Goal: Information Seeking & Learning: Check status

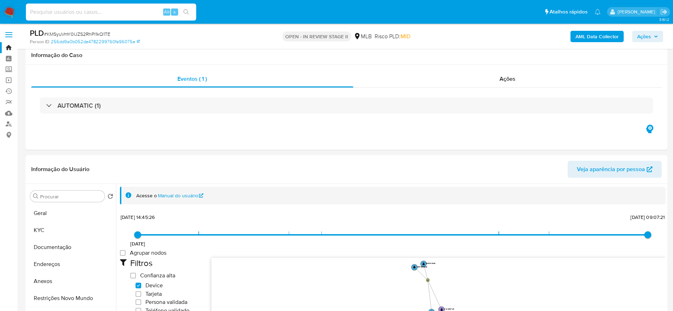
select select "10"
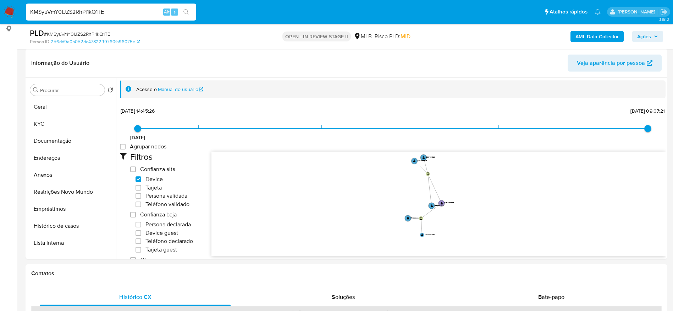
scroll to position [368, 0]
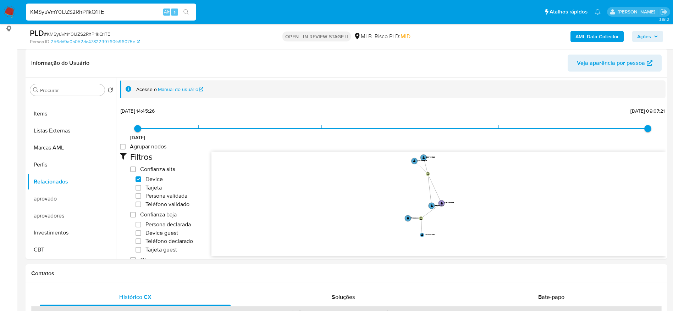
type input "KMSyuVmY0IJZS2RhPl1kQ1TE"
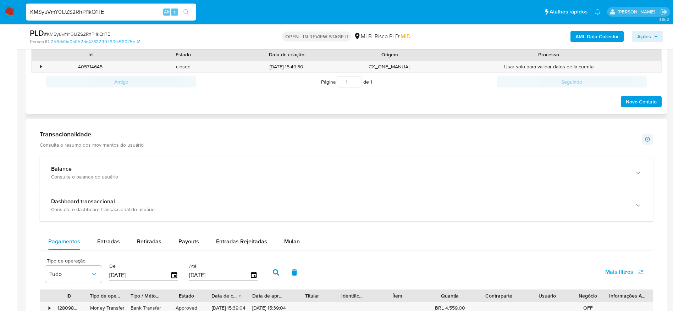
scroll to position [0, 0]
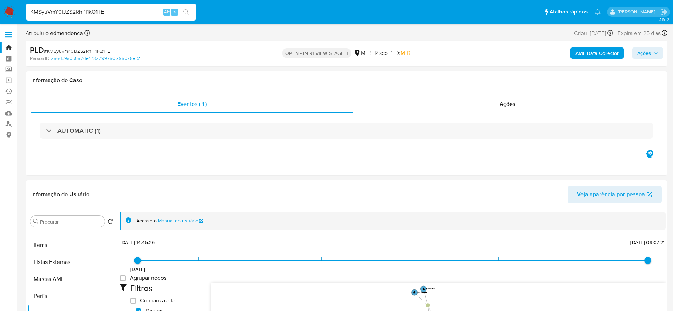
click at [653, 53] on span "Ações" at bounding box center [647, 53] width 21 height 10
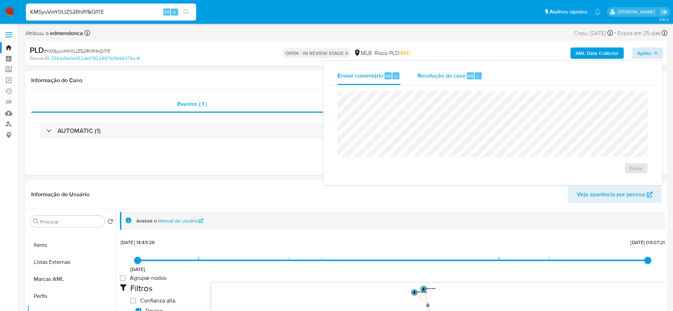
click at [458, 72] on span "Resolução do caso" at bounding box center [442, 76] width 48 height 8
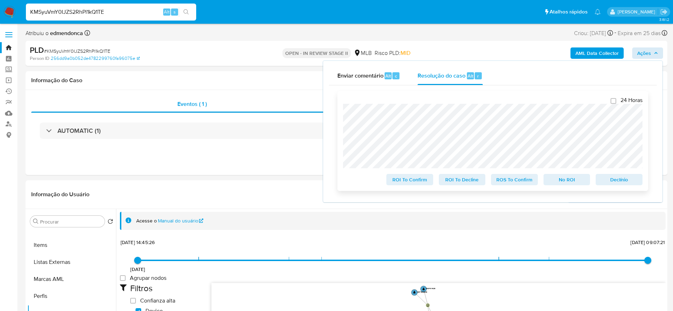
click at [522, 181] on span "ROS To Confirm" at bounding box center [514, 180] width 37 height 10
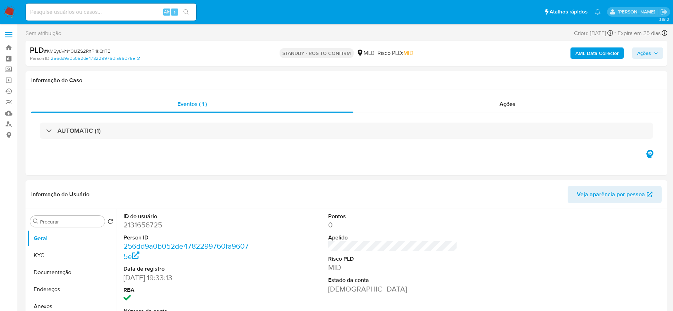
select select "10"
click at [101, 53] on span "# KMSyuVmY0IJZS2RhPl1kQ1TE" at bounding box center [77, 51] width 66 height 7
copy span "KMSyuVmY0IJZS2RhPl1kQ1TE"
click at [10, 9] on img at bounding box center [10, 12] width 12 height 12
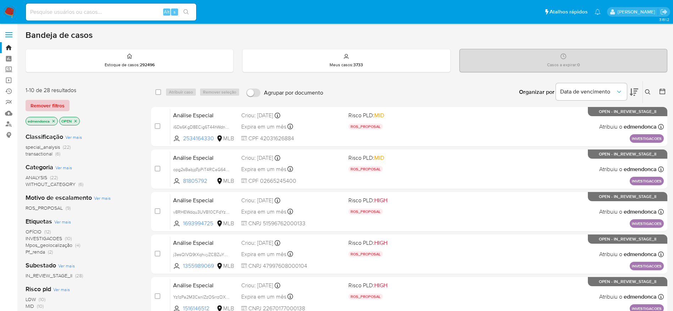
click at [54, 104] on span "Remover filtros" at bounding box center [48, 106] width 34 height 10
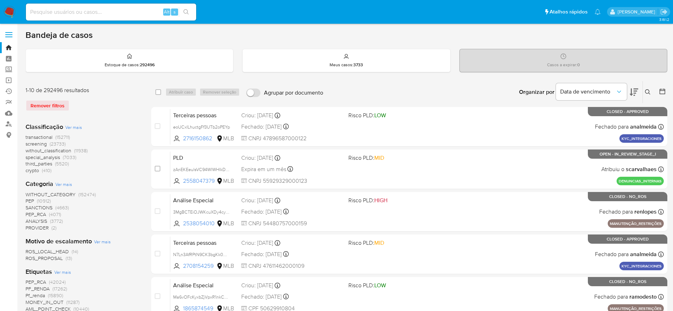
click at [648, 90] on icon at bounding box center [648, 92] width 6 height 6
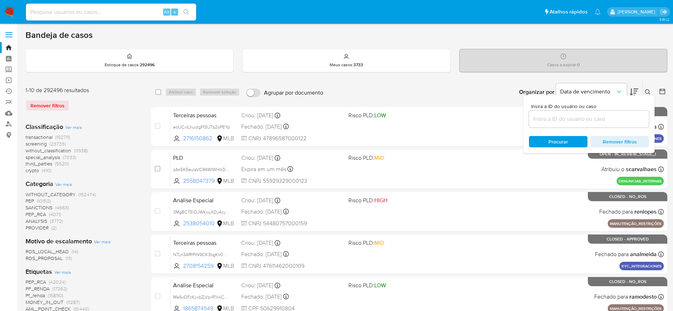
click at [549, 125] on div at bounding box center [589, 119] width 120 height 17
click at [551, 122] on input at bounding box center [589, 119] width 120 height 9
paste input "KMSyuVmY0IJZS2RhPl1kQ1TE"
type input "KMSyuVmY0IJZS2RhPl1kQ1TE"
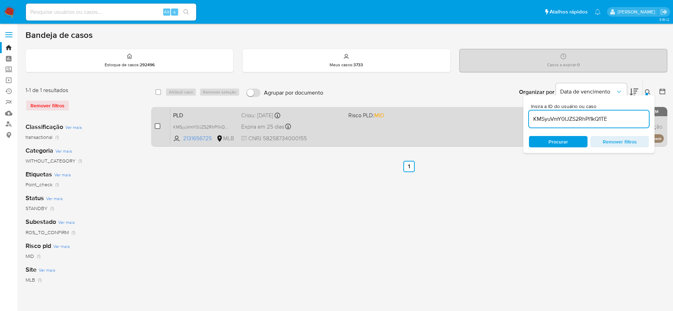
click at [157, 128] on input "checkbox" at bounding box center [158, 126] width 6 height 6
checkbox input "true"
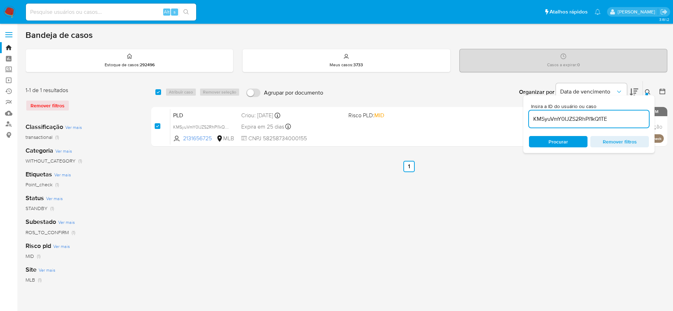
checkbox input "true"
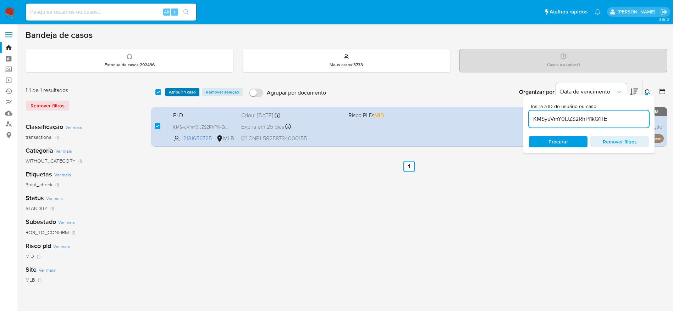
click at [174, 93] on span "Atribuir 1 caso" at bounding box center [182, 92] width 27 height 7
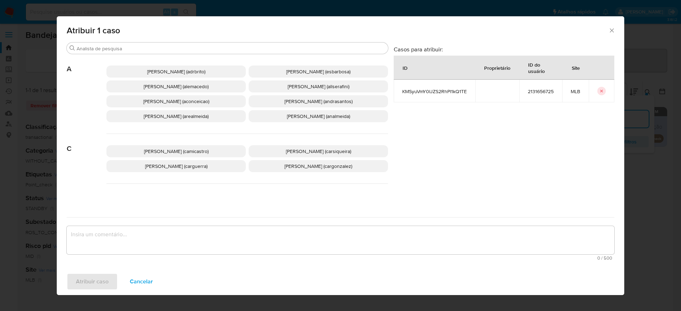
click at [161, 67] on p "Adriano Azeredo Brito (adrbrito)" at bounding box center [175, 72] width 139 height 12
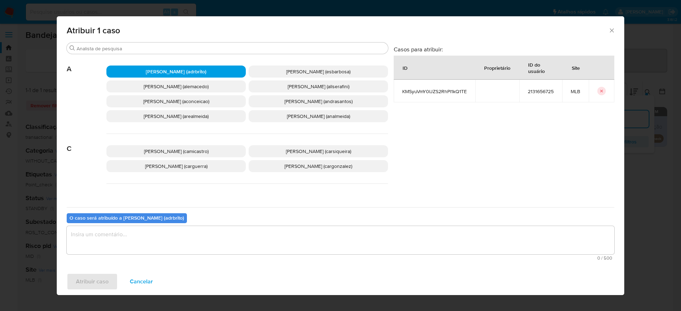
click at [208, 239] on textarea "assign-modal" at bounding box center [341, 240] width 548 height 28
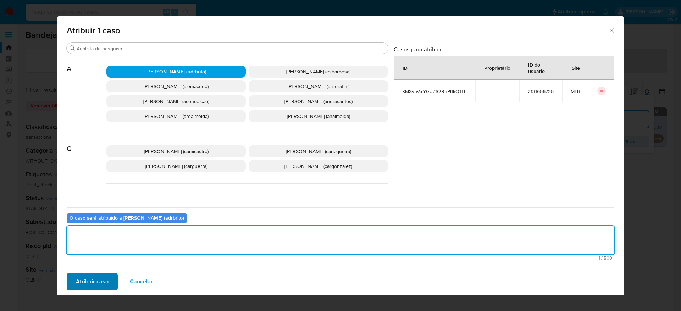
type textarea "."
click at [93, 278] on span "Atribuir caso" at bounding box center [92, 282] width 33 height 16
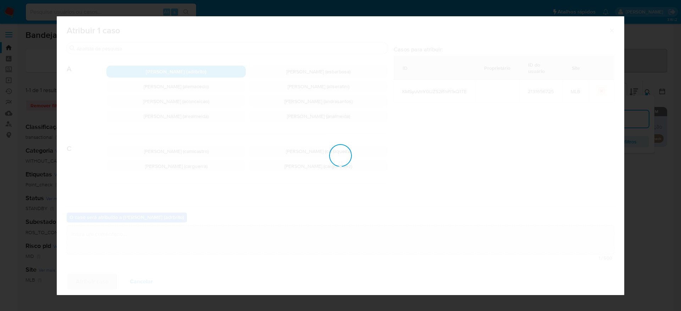
checkbox input "false"
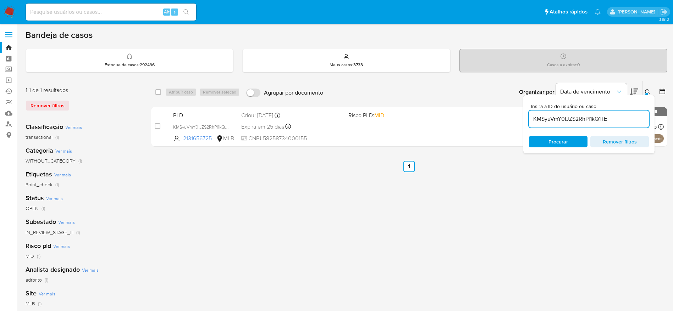
click at [12, 10] on img at bounding box center [10, 12] width 12 height 12
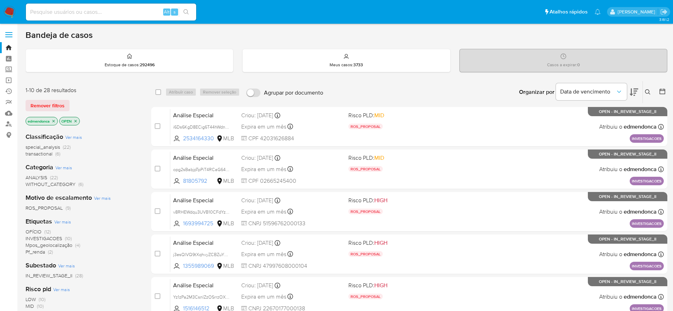
click at [88, 13] on input at bounding box center [111, 11] width 170 height 9
paste input "SgTPJvJGm2wSd9YmvrT6zXHq"
type input "SgTPJvJGm2wSd9YmvrT6zXHq"
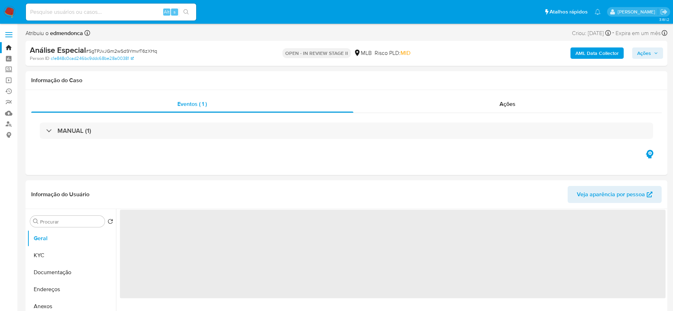
select select "10"
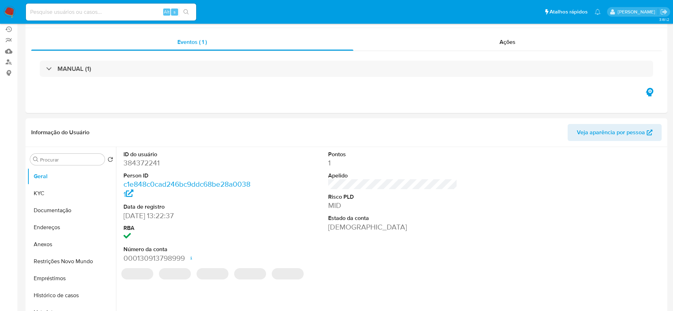
scroll to position [106, 0]
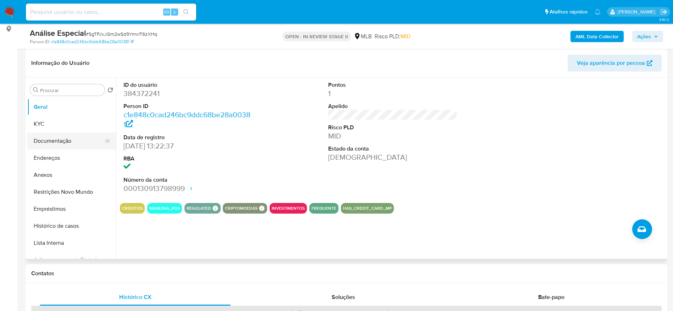
click at [55, 145] on button "Documentação" at bounding box center [68, 141] width 83 height 17
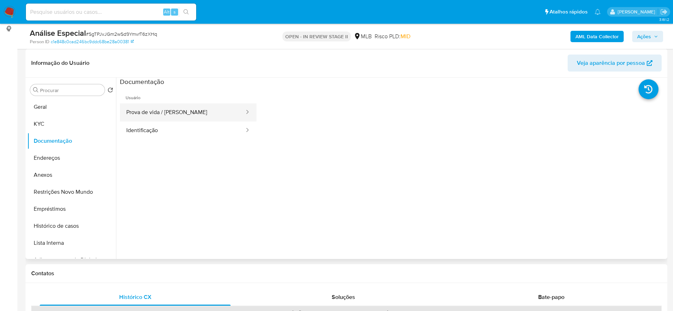
click at [180, 109] on button "Prova de vida / [PERSON_NAME]" at bounding box center [182, 113] width 125 height 18
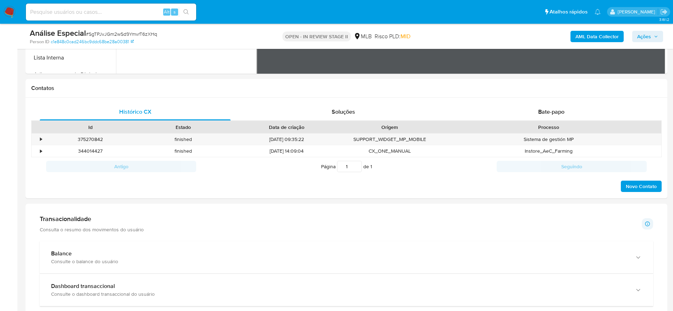
scroll to position [319, 0]
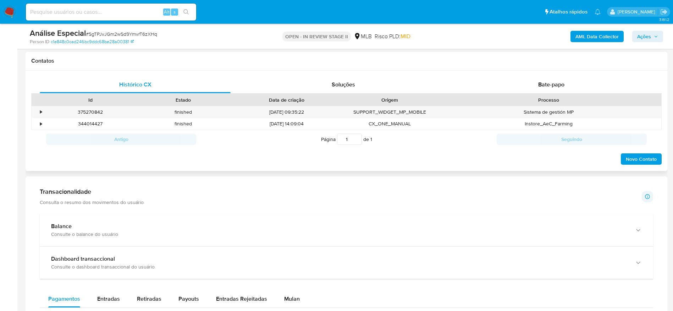
click at [517, 71] on div "Histórico CX Soluções Bate-papo Id Estado Data de criação Origem Processo • 375…" at bounding box center [347, 121] width 642 height 101
click at [508, 77] on div "Bate-papo" at bounding box center [551, 84] width 191 height 17
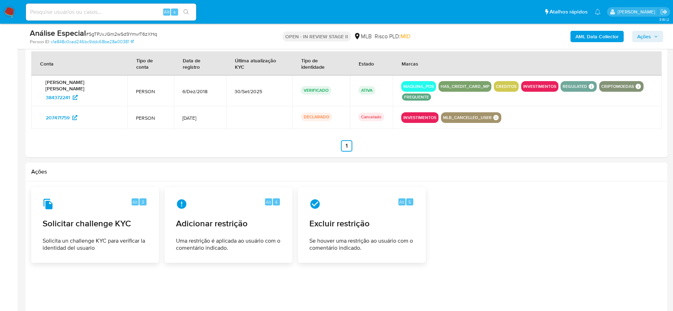
scroll to position [1016, 0]
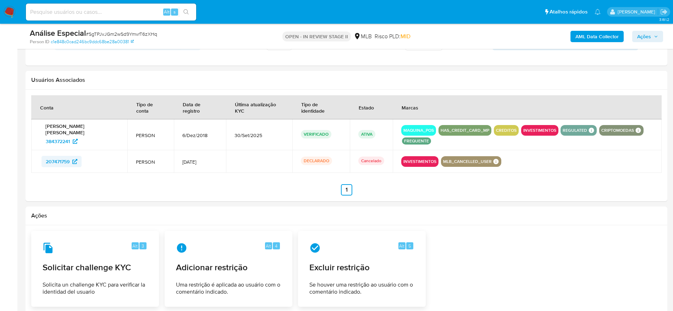
click at [47, 163] on span "207471759" at bounding box center [58, 161] width 24 height 11
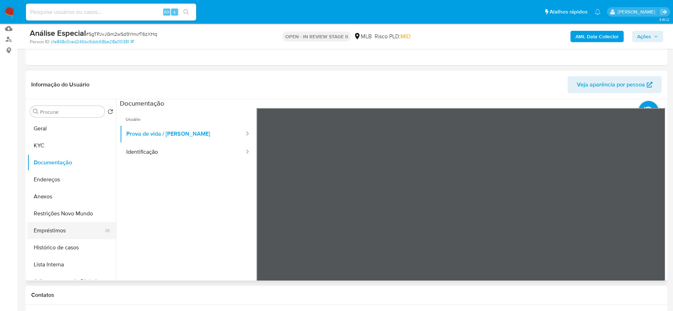
scroll to position [160, 0]
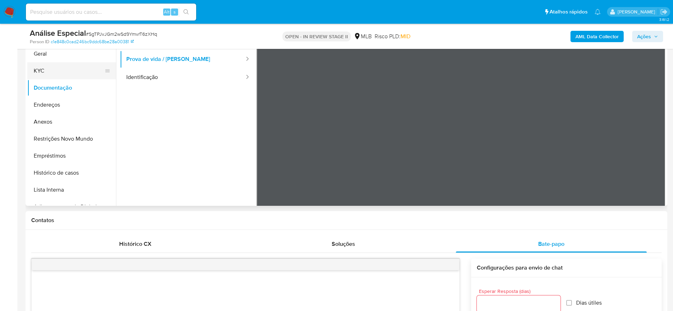
drag, startPoint x: 45, startPoint y: 71, endPoint x: 31, endPoint y: 76, distance: 15.5
click at [46, 71] on button "KYC" at bounding box center [68, 70] width 83 height 17
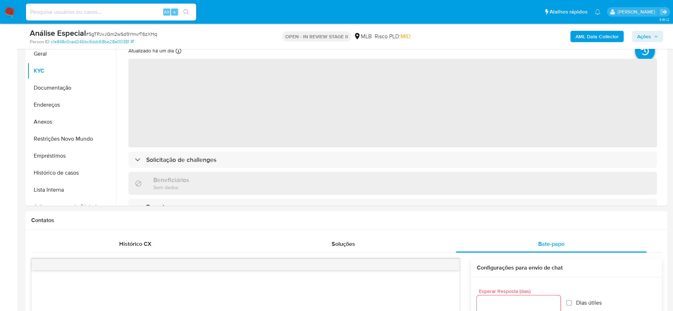
scroll to position [106, 0]
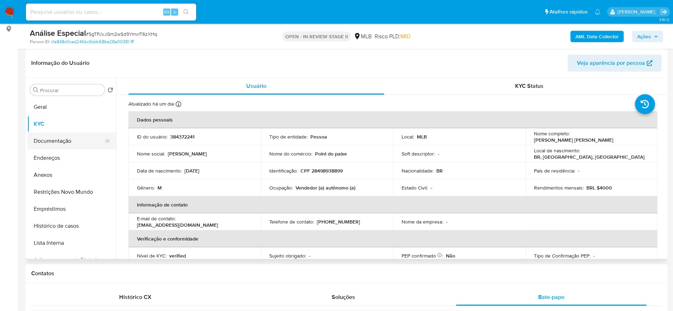
click at [52, 139] on button "Documentação" at bounding box center [68, 141] width 83 height 17
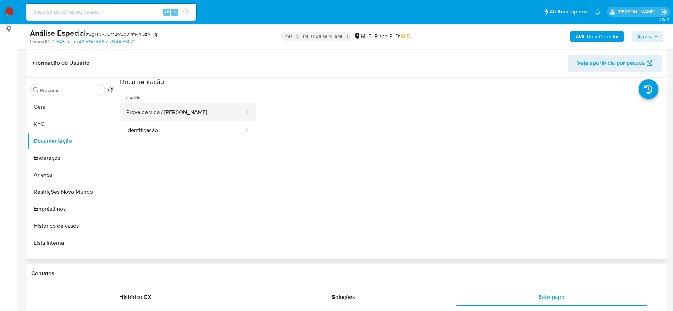
click at [154, 107] on button "Prova de vida / [PERSON_NAME]" at bounding box center [182, 113] width 125 height 18
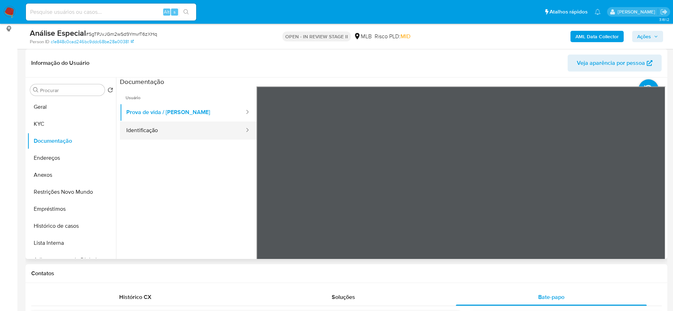
click at [129, 127] on button "Identificação" at bounding box center [182, 131] width 125 height 18
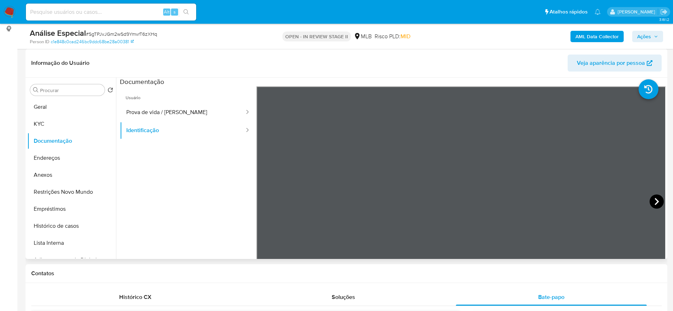
click at [652, 198] on icon at bounding box center [657, 202] width 14 height 14
click at [105, 17] on div "Alt s" at bounding box center [111, 12] width 170 height 17
click at [104, 10] on input at bounding box center [111, 11] width 170 height 9
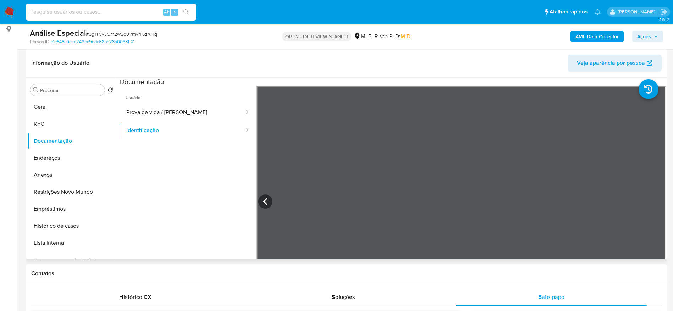
paste input "RlfgXYU75ahvqNdx6npVb7Rs"
type input "RlfgXYU75ahvqNdx6npVb7Rs"
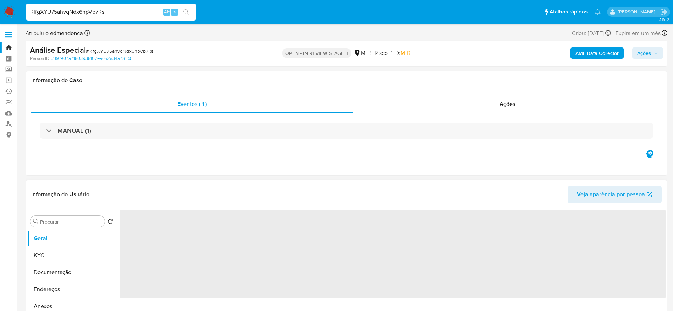
select select "10"
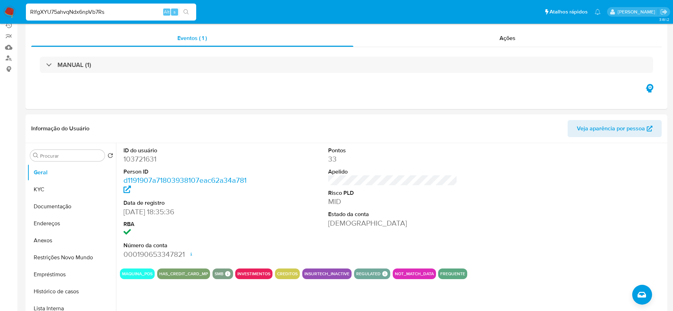
scroll to position [106, 0]
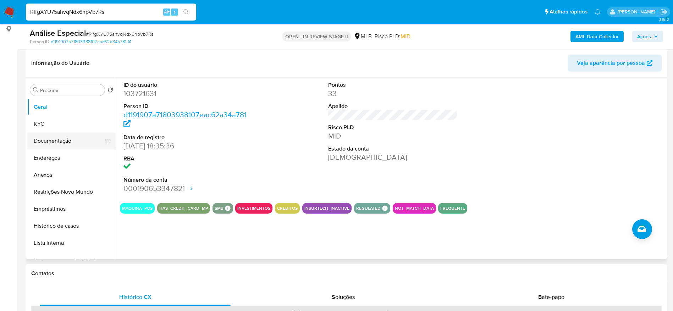
click at [53, 137] on button "Documentação" at bounding box center [68, 141] width 83 height 17
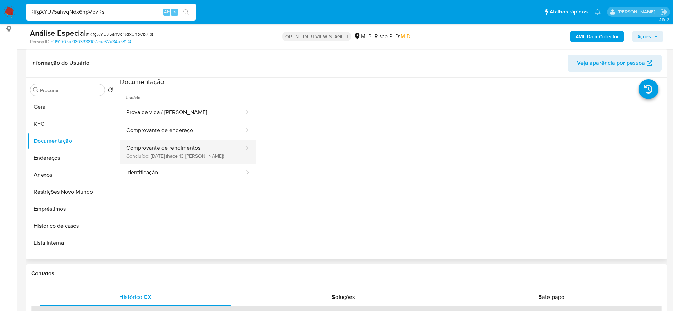
click at [170, 154] on button "Comprovante de rendimentos Concluído: 18/09/2025 (hace 13 días)" at bounding box center [182, 152] width 125 height 24
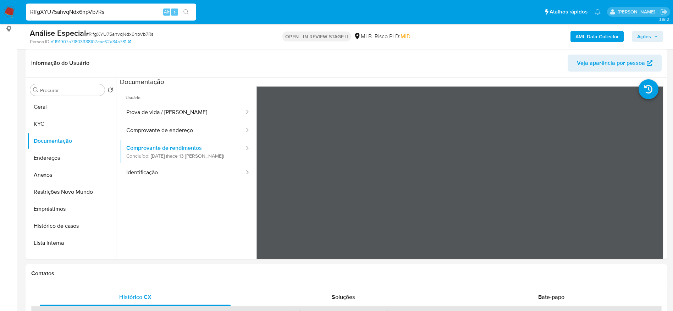
click at [128, 15] on input "RlfgXYU75ahvqNdx6npVb7Rs" at bounding box center [111, 11] width 170 height 9
paste input "tTPYFZg4D6HafIIqY2rn3tq"
type input "RtTPYFZg4D6HafIIqY2rn3tq"
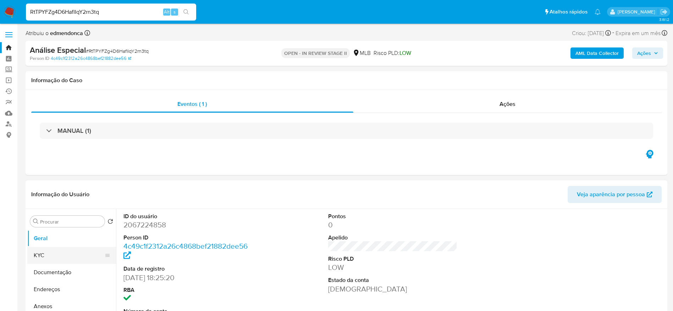
select select "10"
click at [45, 271] on button "Documentação" at bounding box center [68, 272] width 83 height 17
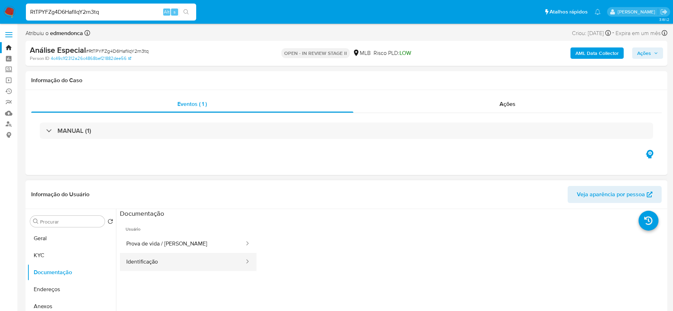
click at [153, 258] on button "Identificação" at bounding box center [182, 262] width 125 height 18
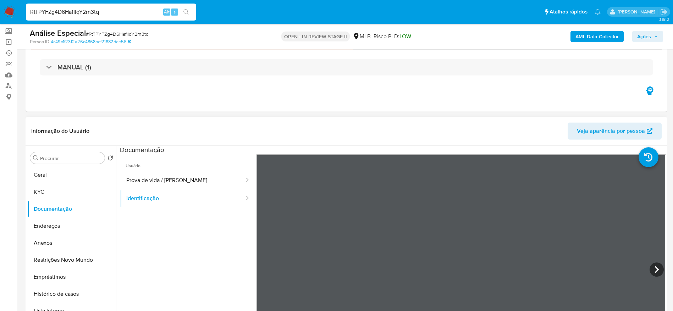
scroll to position [53, 0]
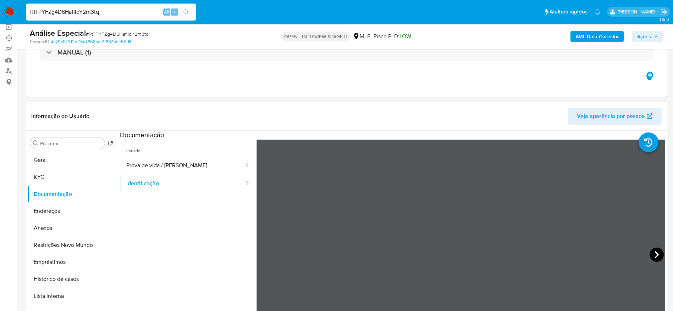
click at [655, 255] on icon at bounding box center [657, 255] width 4 height 7
click at [154, 169] on button "Prova de vida / [PERSON_NAME]" at bounding box center [182, 166] width 125 height 18
click at [103, 10] on input "RtTPYFZg4D6HafIIqY2rn3tq" at bounding box center [111, 11] width 170 height 9
paste input "da5Xzm1RSKSlx1QzbEYgA0to"
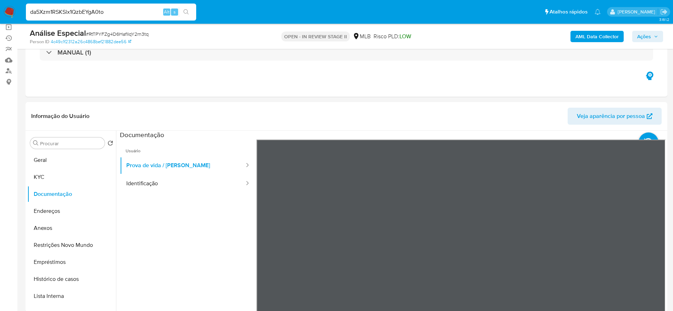
type input "da5Xzm1RSKSlx1QzbEYgA0to"
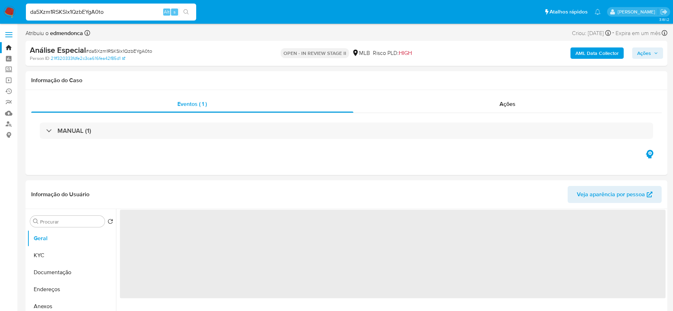
select select "10"
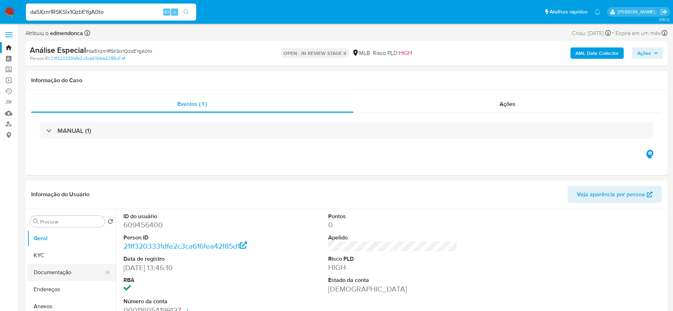
click at [60, 270] on button "Documentação" at bounding box center [68, 272] width 83 height 17
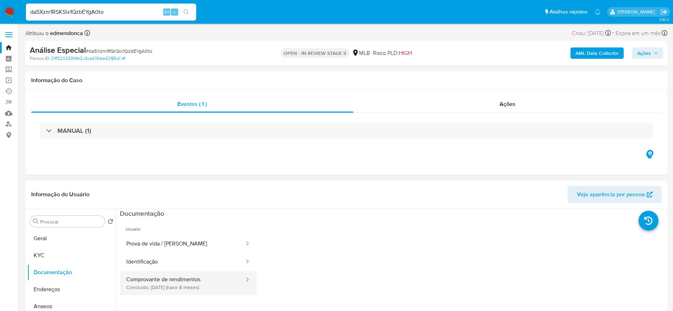
click at [153, 288] on button "Comprovante de rendimentos Concluído: 09/02/2025 (hace 8 meses)" at bounding box center [182, 283] width 125 height 24
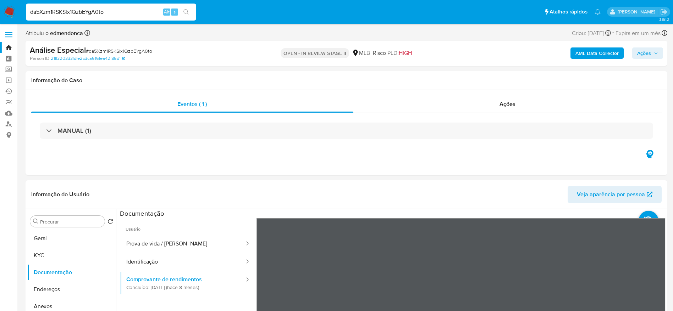
click at [88, 11] on input "da5Xzm1RSKSlx1QzbEYgA0to" at bounding box center [111, 11] width 170 height 9
paste input "gCTvsdAsVnTdrUwabXRKWf3q"
type input "gCTvsdAsVnTdrUwabXRKWf3q"
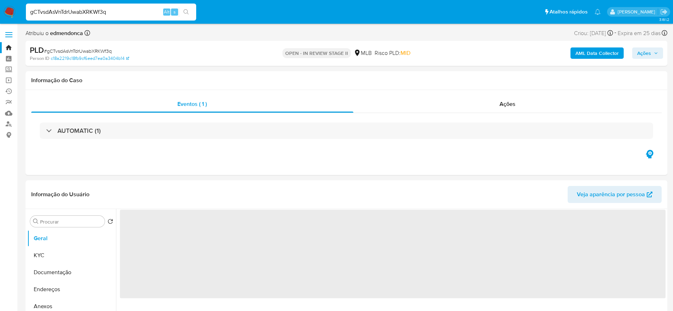
select select "10"
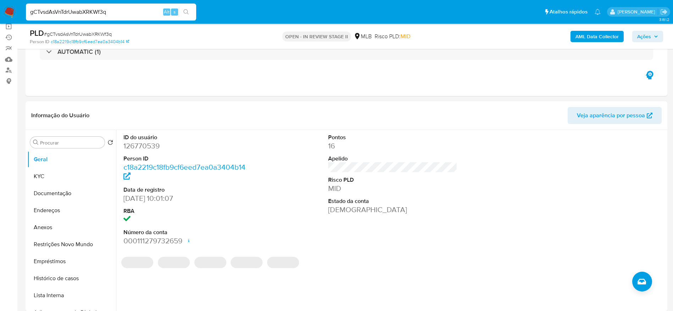
scroll to position [106, 0]
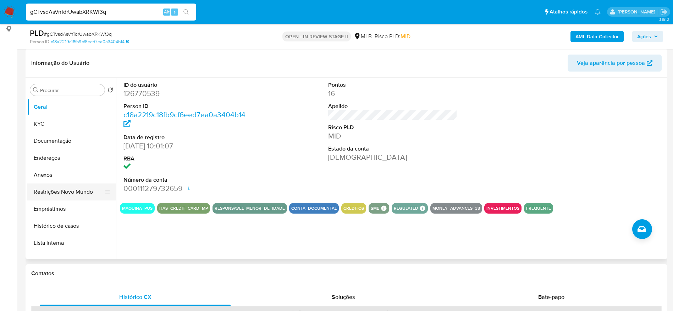
click at [68, 192] on button "Restrições Novo Mundo" at bounding box center [68, 192] width 83 height 17
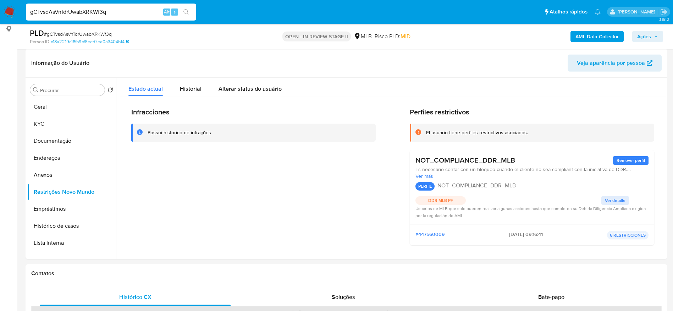
click at [137, 11] on input "gCTvsdAsVnTdrUwabXRKWf3q" at bounding box center [111, 11] width 170 height 9
paste input "67nOkbqYHDPYvSuPvsyKK3BS"
type input "67nOkbqYHDPYvSuPvsyKK3BS"
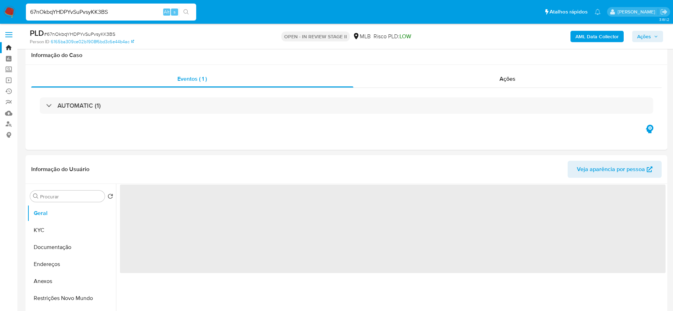
scroll to position [106, 0]
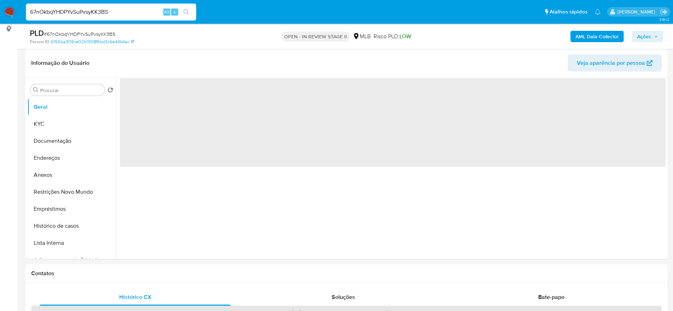
select select "10"
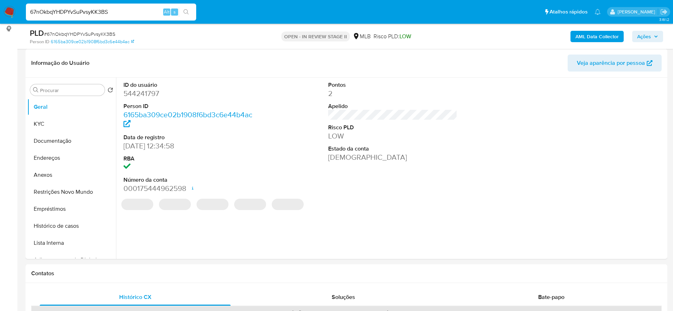
scroll to position [213, 0]
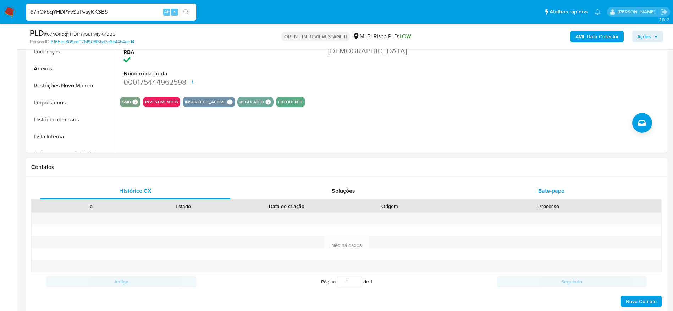
click at [537, 186] on div "Bate-papo" at bounding box center [551, 191] width 191 height 17
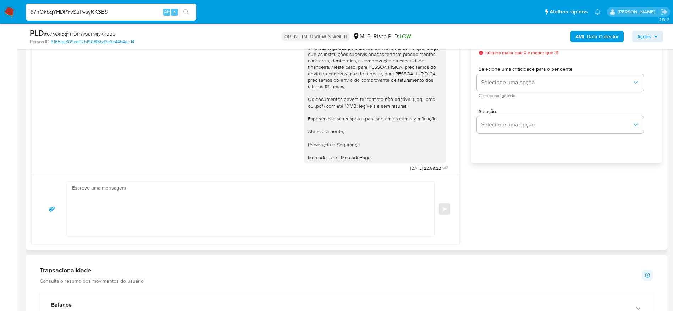
scroll to position [65, 0]
click at [118, 13] on input "67nOkbqYHDPYvSuPvsyKK3BS" at bounding box center [111, 11] width 170 height 9
paste input "NgxYpOjBGYebqCq5pO7bEwUc"
type input "NgxYpOjBGYebqCq5pO7bEwUc"
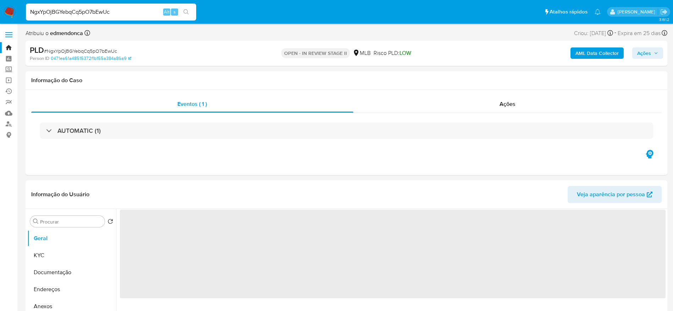
select select "10"
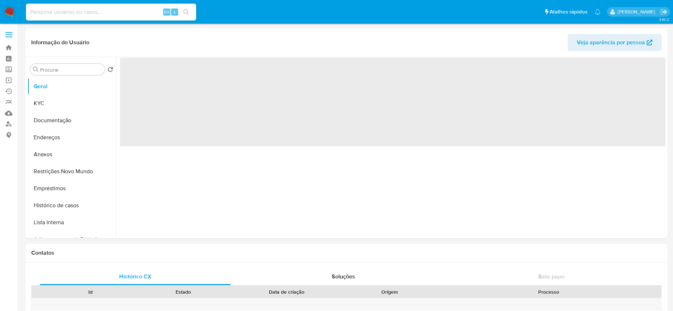
select select "10"
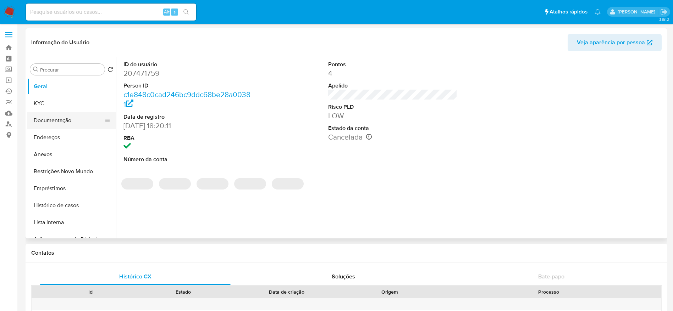
click at [59, 117] on button "Documentação" at bounding box center [68, 120] width 83 height 17
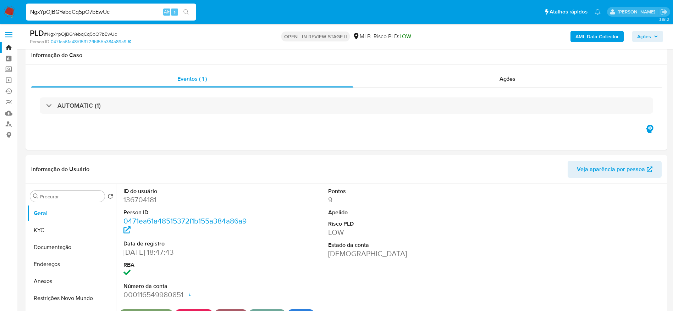
select select "10"
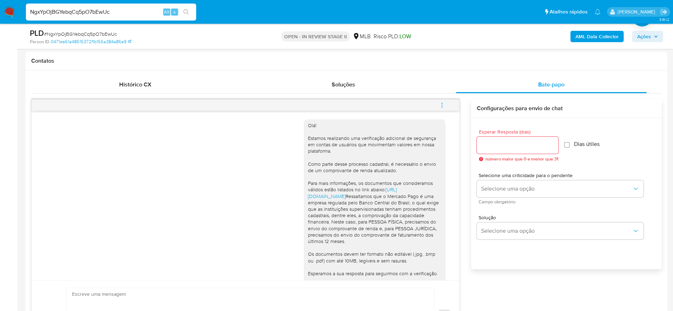
scroll to position [126, 0]
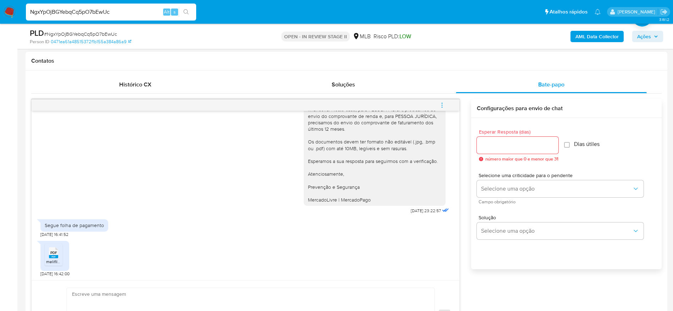
click at [51, 253] on span "PDF" at bounding box center [53, 253] width 7 height 5
click at [112, 12] on input "NgxYpOjBGYebqCq5pO7bEwUc" at bounding box center [111, 11] width 170 height 9
paste input "jmITcPYwm3N397ETtokOhuJq"
type input "jmITcPYwm3N397ETtokOhuJq"
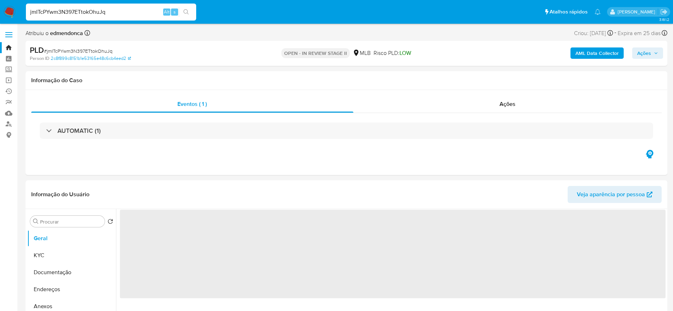
select select "10"
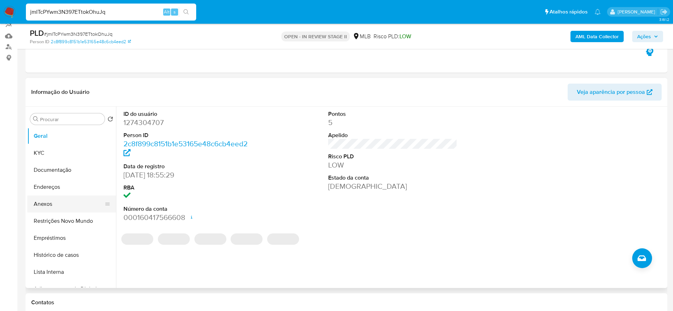
scroll to position [106, 0]
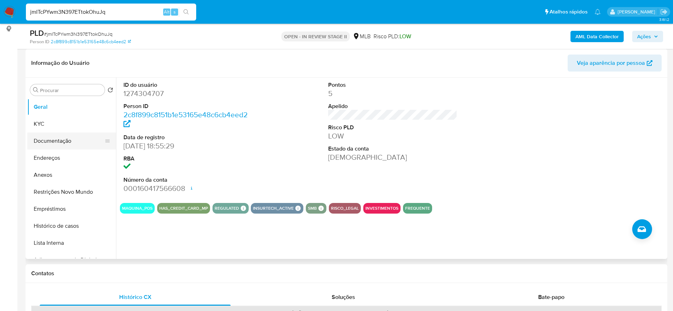
click at [72, 141] on button "Documentação" at bounding box center [68, 141] width 83 height 17
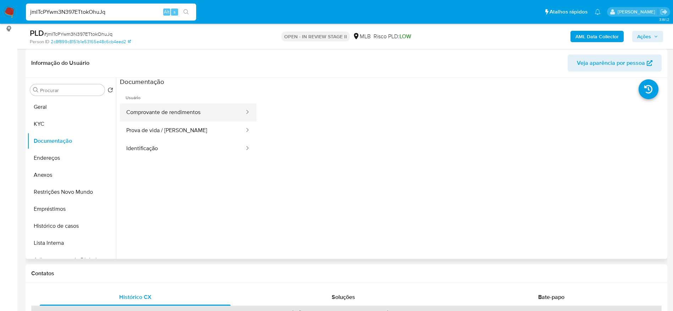
click at [198, 107] on button "Comprovante de rendimentos" at bounding box center [182, 113] width 125 height 18
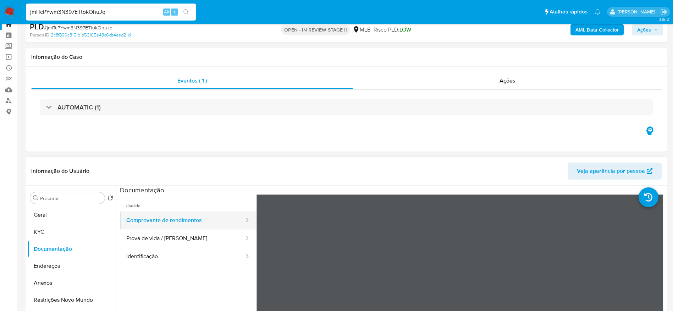
scroll to position [0, 0]
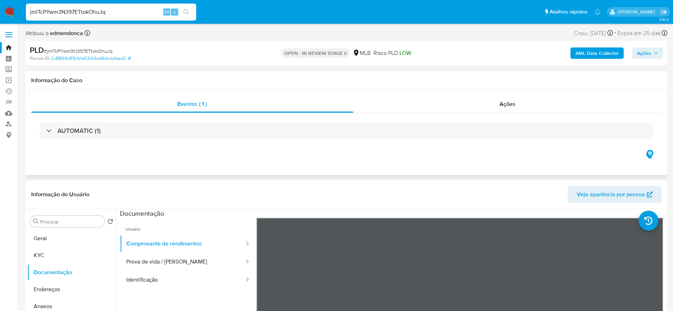
click at [230, 158] on div "Eventos ( 1 ) Ações AUTOMATIC (1)" at bounding box center [347, 132] width 642 height 85
click at [112, 16] on input "jmITcPYwm3N397ETtokOhuJq" at bounding box center [111, 11] width 170 height 9
paste input "QlxRyrNZDoHjimQtydf48yNO"
type input "QlxRyrNZDoHjimQtydf48yNO"
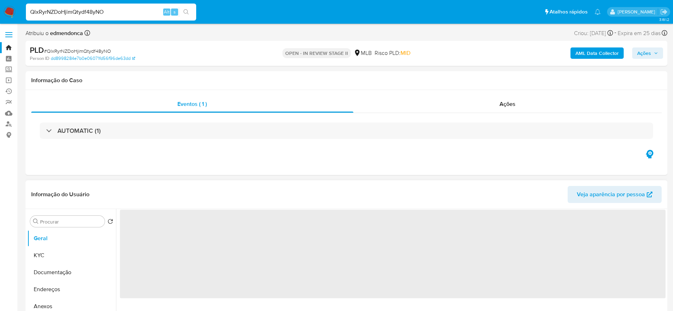
select select "10"
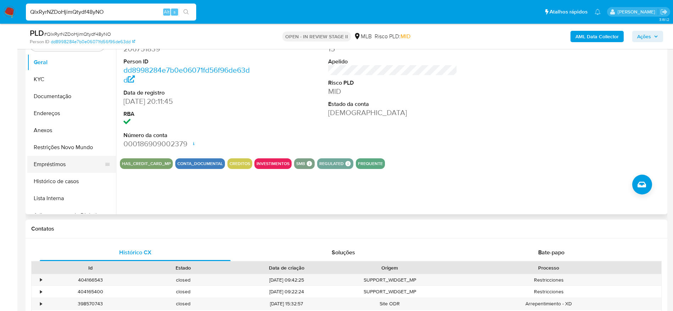
scroll to position [160, 0]
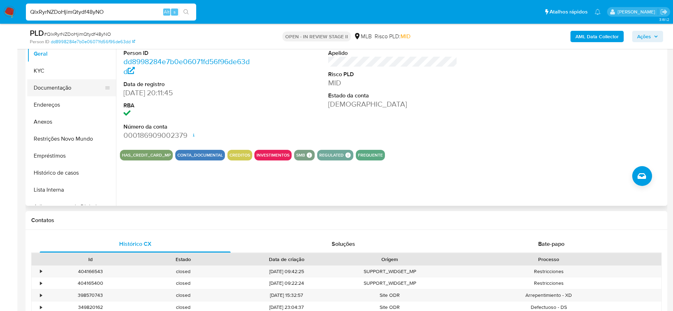
click at [68, 85] on button "Documentação" at bounding box center [68, 87] width 83 height 17
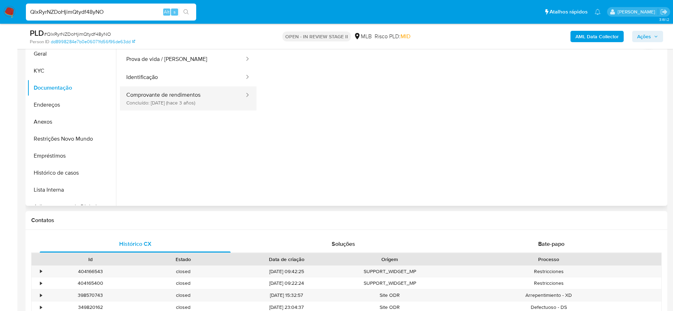
click at [197, 95] on button "Comprovante de rendimentos Concluído: [DATE] (hace 3 años)" at bounding box center [182, 99] width 125 height 24
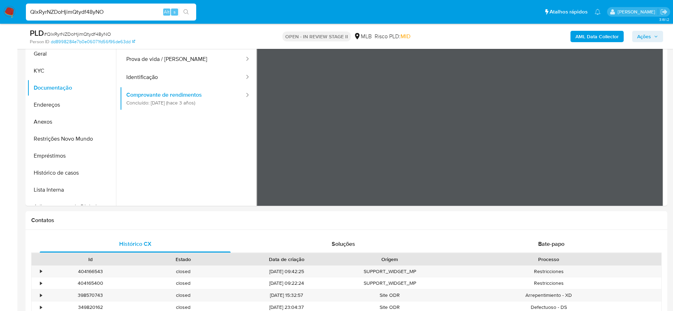
click at [108, 13] on input "QlxRyrNZDoHjimQtydf48yNO" at bounding box center [111, 11] width 170 height 9
click at [54, 139] on button "Restrições Novo Mundo" at bounding box center [68, 139] width 83 height 17
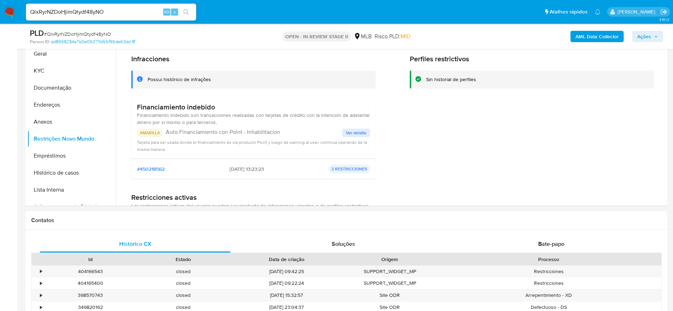
click at [111, 14] on input "QlxRyrNZDoHjimQtydf48yNO" at bounding box center [111, 11] width 170 height 9
paste input "pPOllKDlmtzESuztwCPQkaAl"
type input "pPOllKDlmtzESuztwCPQkaAl"
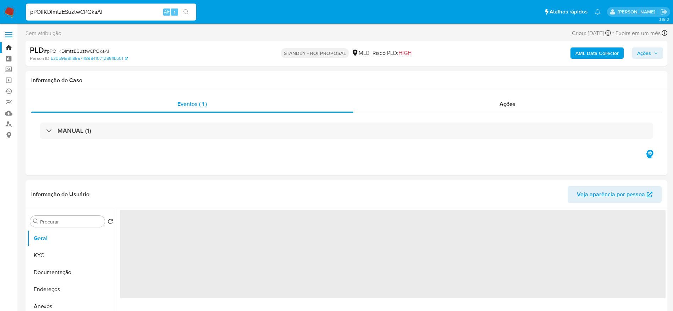
select select "10"
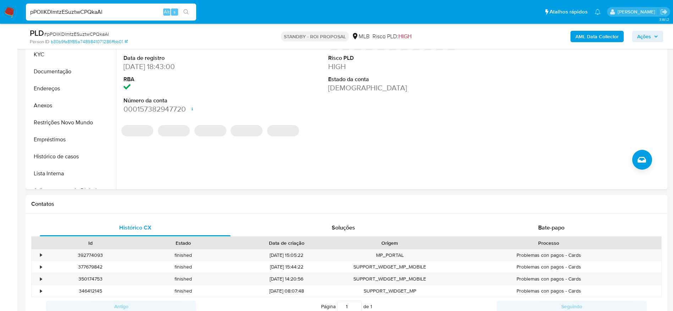
scroll to position [160, 0]
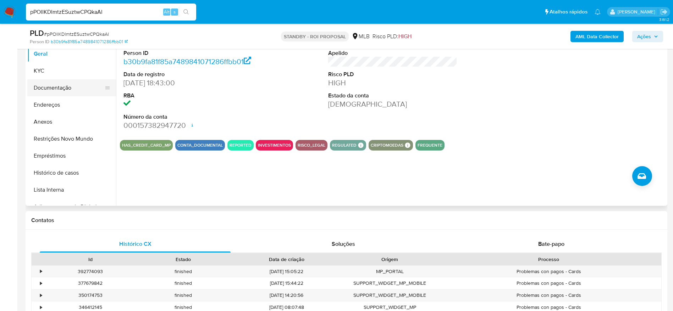
click at [54, 89] on button "Documentação" at bounding box center [68, 87] width 83 height 17
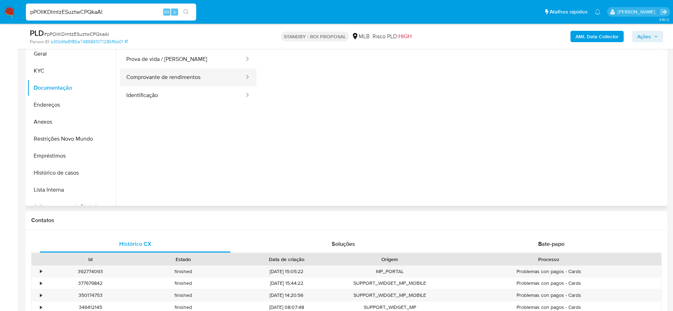
click at [172, 73] on button "Comprovante de rendimentos" at bounding box center [182, 77] width 125 height 18
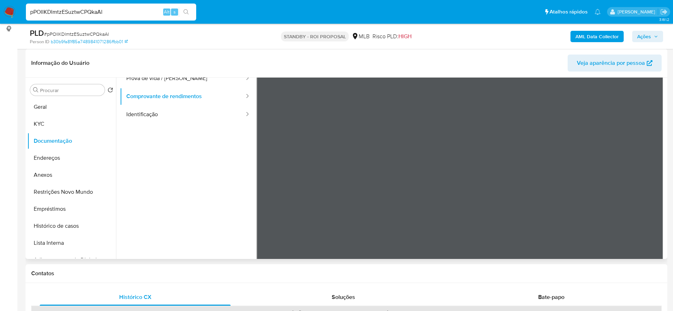
scroll to position [62, 0]
